Goal: Transaction & Acquisition: Purchase product/service

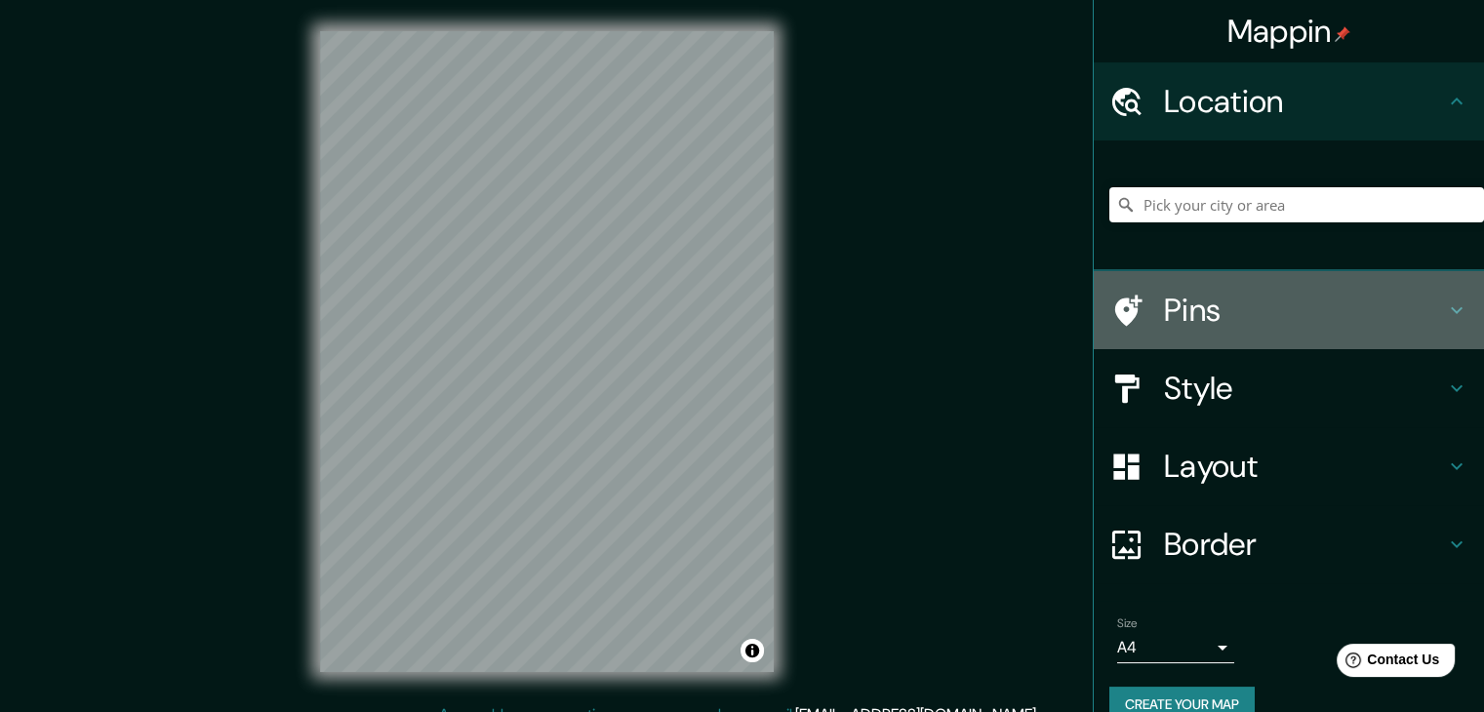
click at [1186, 325] on h4 "Pins" at bounding box center [1304, 310] width 281 height 39
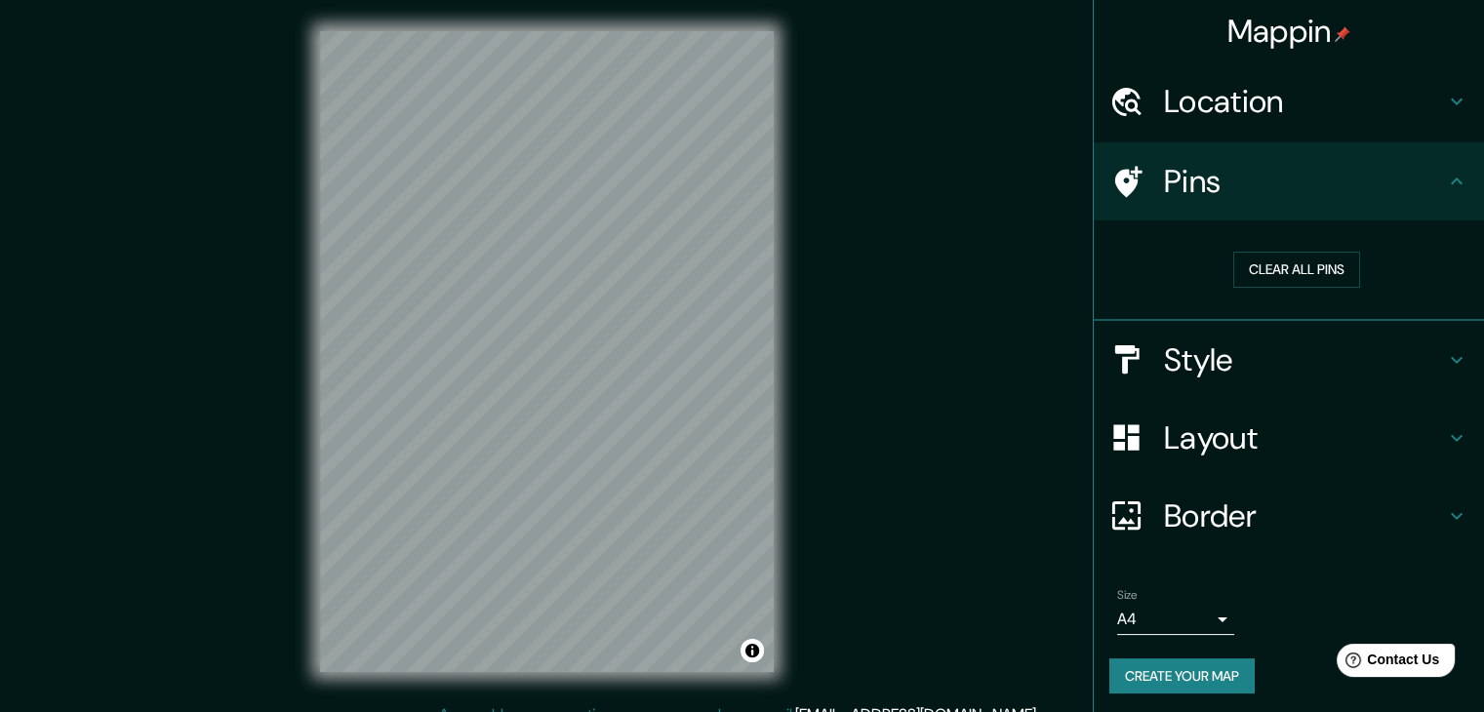
click at [1213, 112] on h4 "Location" at bounding box center [1304, 101] width 281 height 39
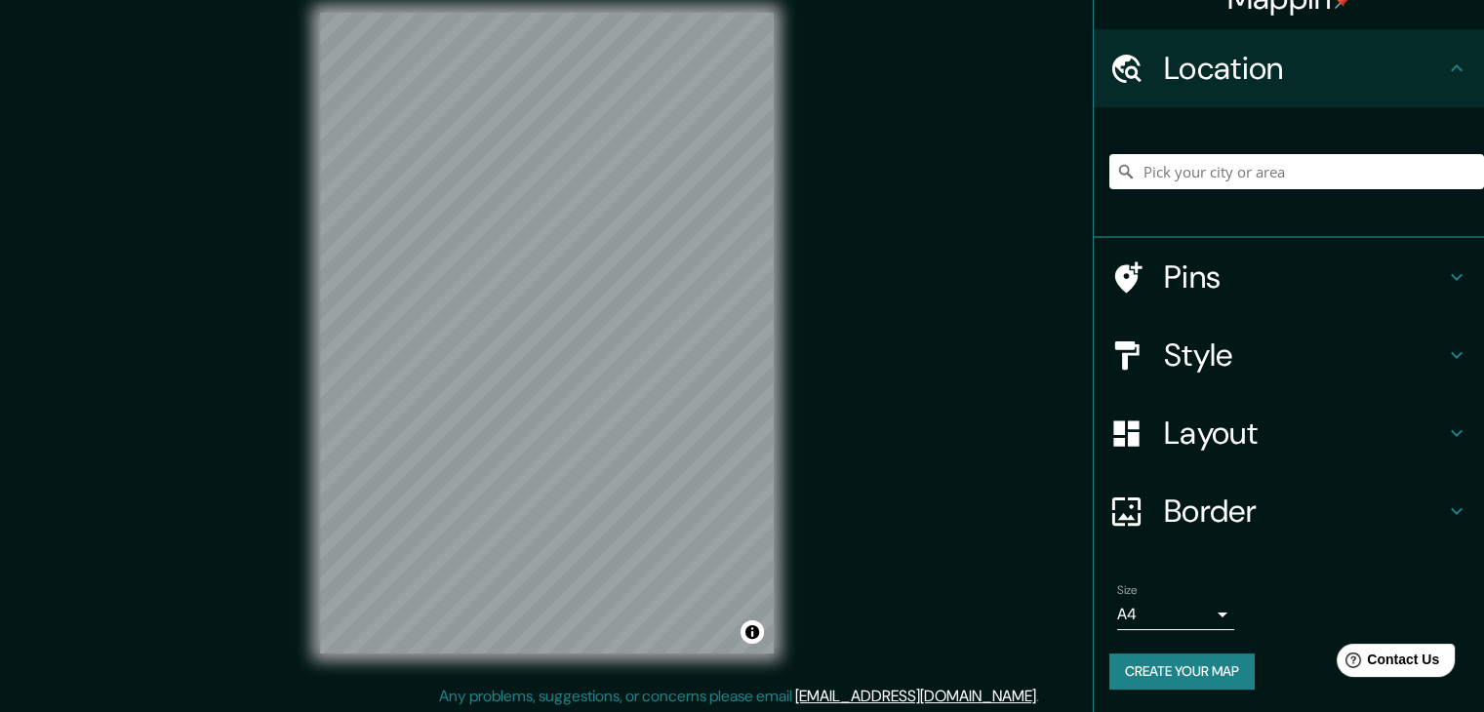
scroll to position [22, 0]
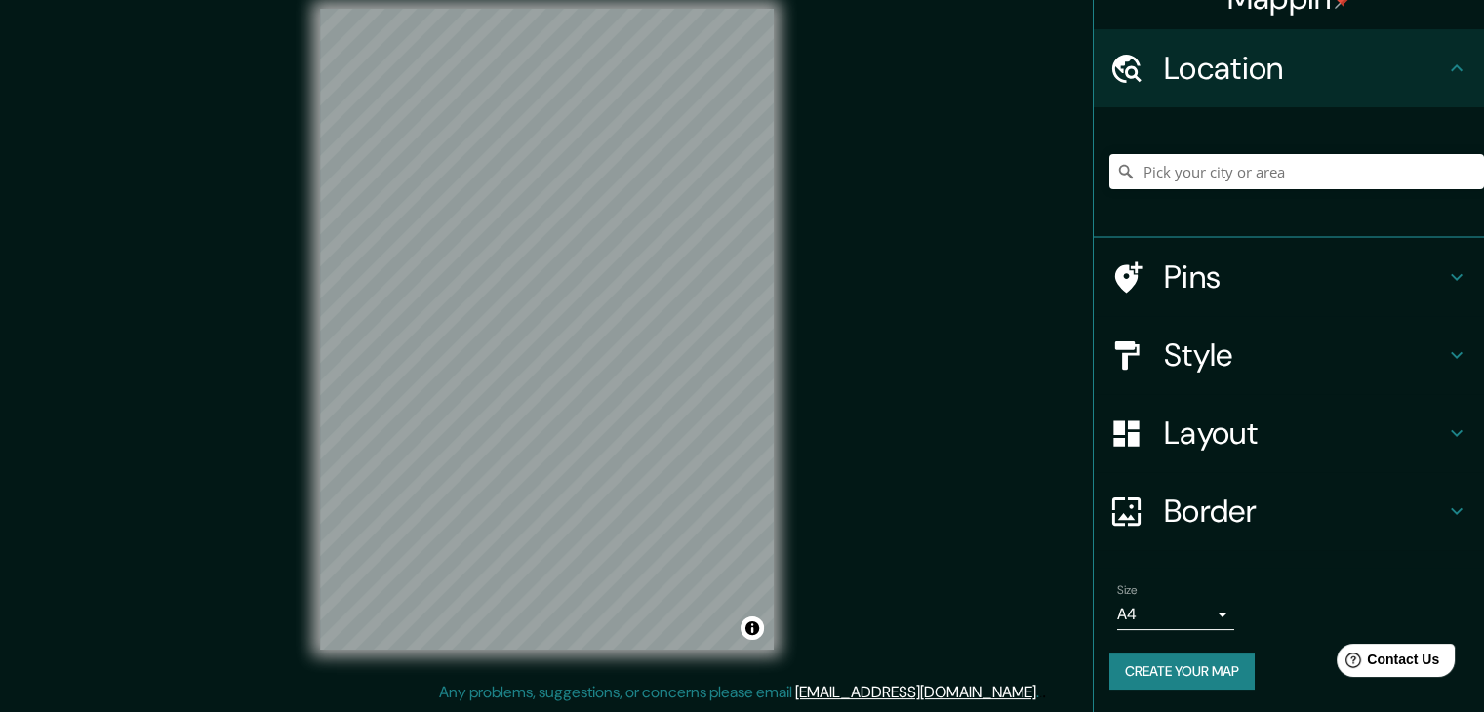
click at [1167, 680] on button "Create your map" at bounding box center [1181, 672] width 145 height 36
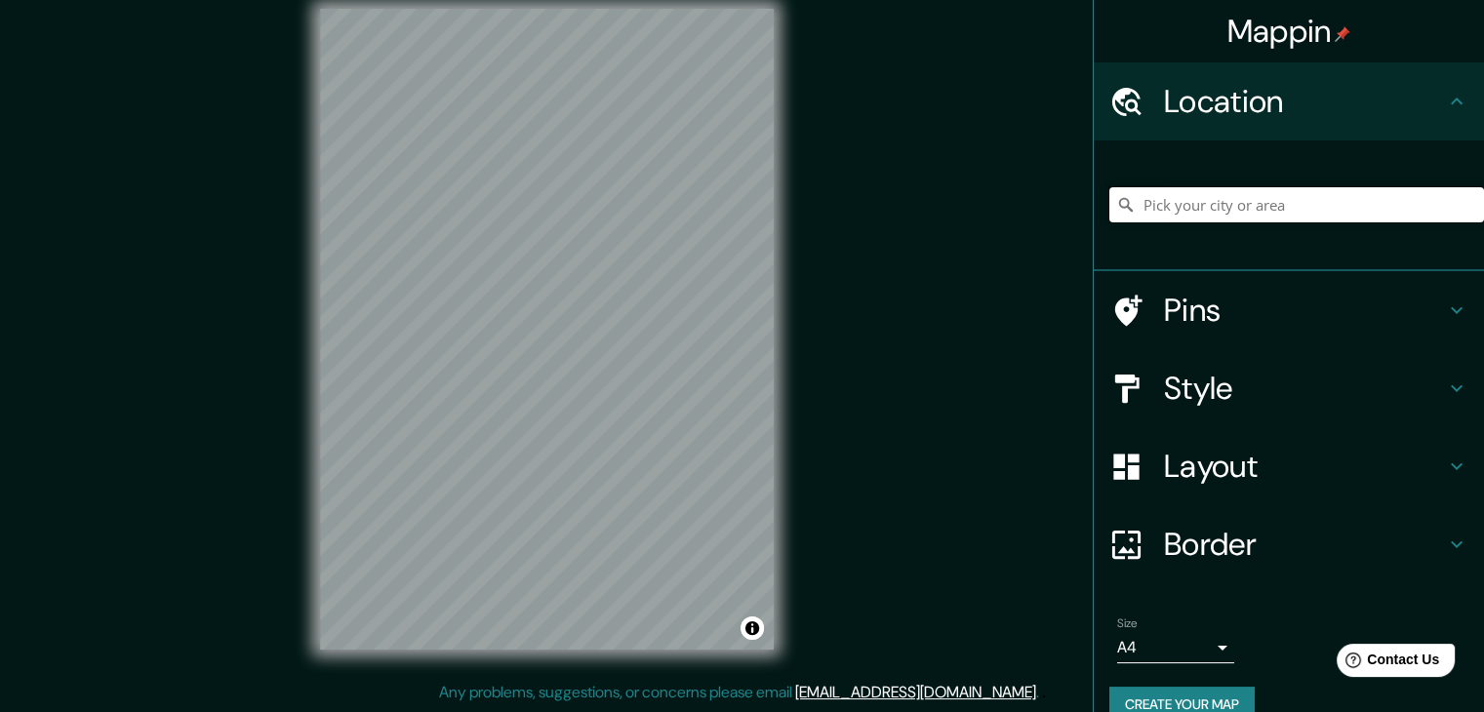
click at [1202, 200] on input "Pick your city or area" at bounding box center [1296, 204] width 375 height 35
